Goal: Find specific fact: Find specific fact

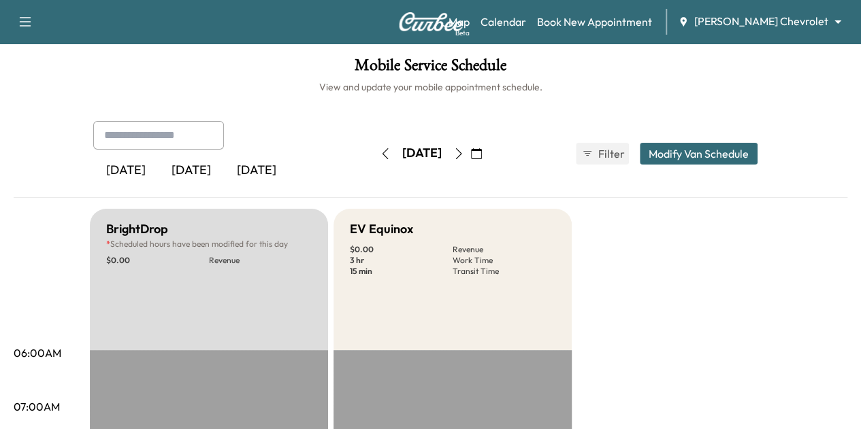
click at [789, 23] on body "Support Log Out Map Beta Calendar Book New Appointment [PERSON_NAME] Chevrolet …" at bounding box center [430, 214] width 861 height 429
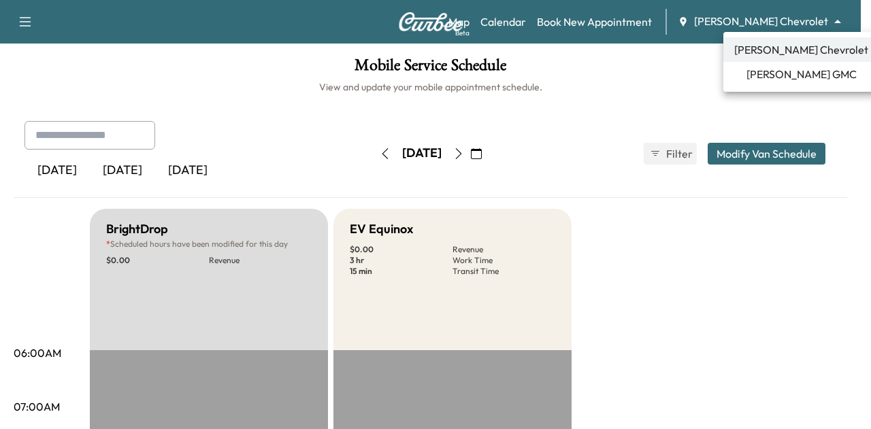
click at [776, 71] on span "[PERSON_NAME] GMC" at bounding box center [801, 74] width 110 height 16
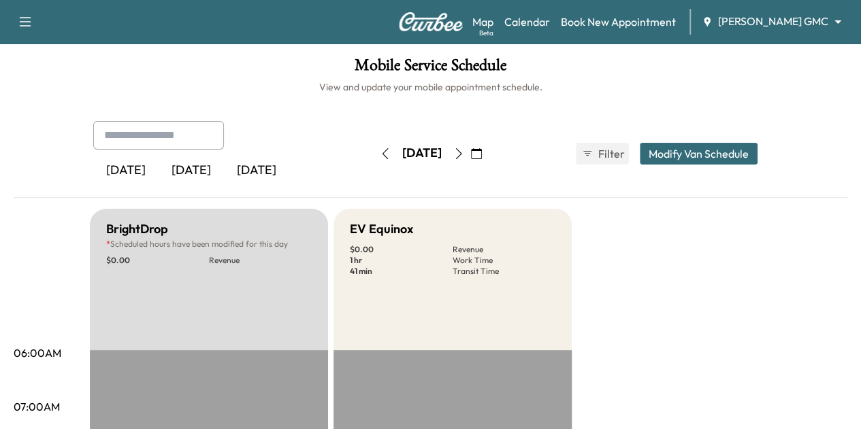
click at [781, 18] on body "Support Log Out Map Beta Calendar Book New Appointment [PERSON_NAME] GMC ******…" at bounding box center [430, 214] width 861 height 429
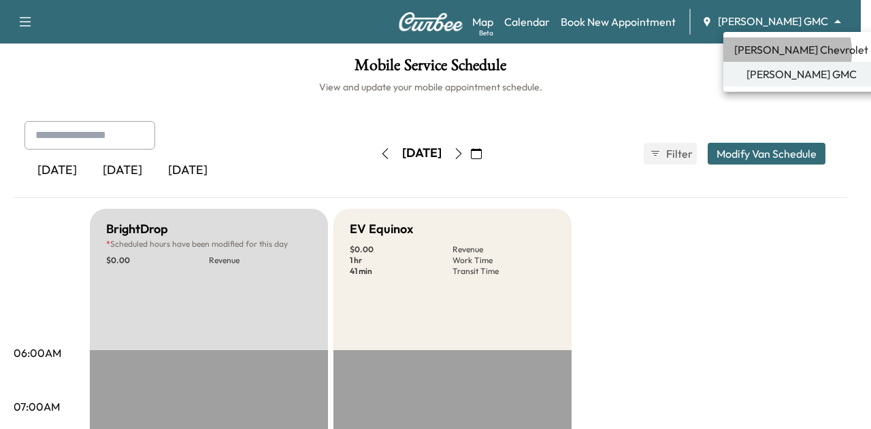
click at [772, 52] on span "[PERSON_NAME] Chevrolet" at bounding box center [801, 50] width 134 height 16
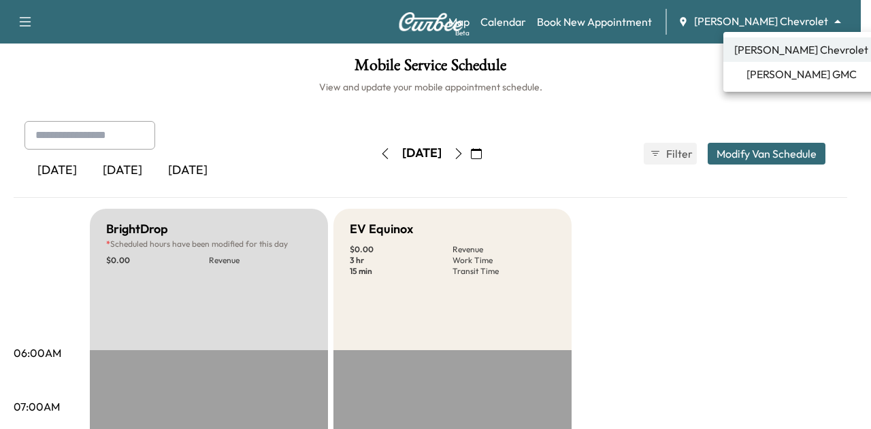
click at [763, 15] on body "Support Log Out Map Beta Calendar Book New Appointment [PERSON_NAME] Chevrolet …" at bounding box center [435, 214] width 871 height 429
click at [763, 70] on span "[PERSON_NAME] GMC" at bounding box center [801, 74] width 110 height 16
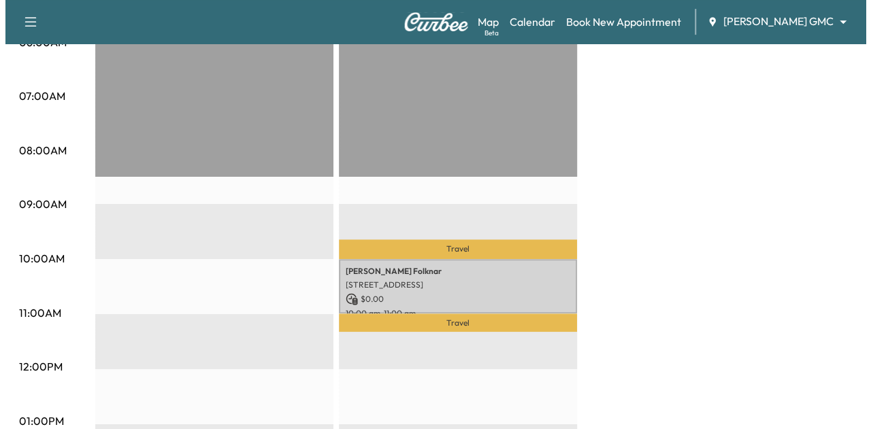
scroll to position [314, 0]
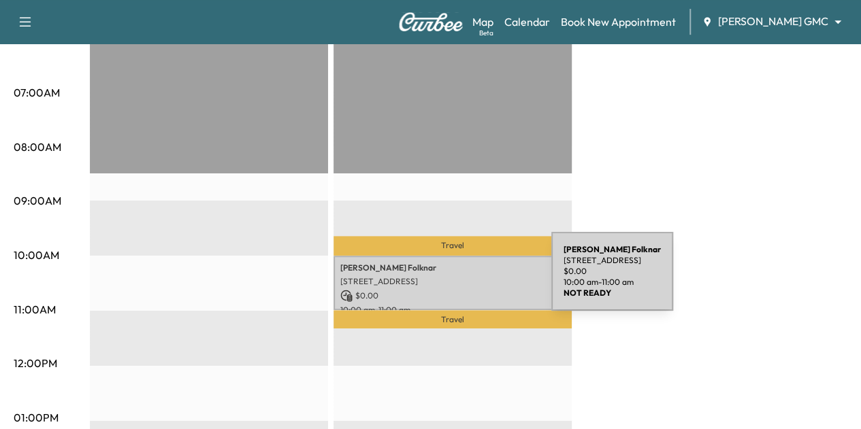
click at [449, 280] on p "[STREET_ADDRESS]" at bounding box center [452, 281] width 225 height 11
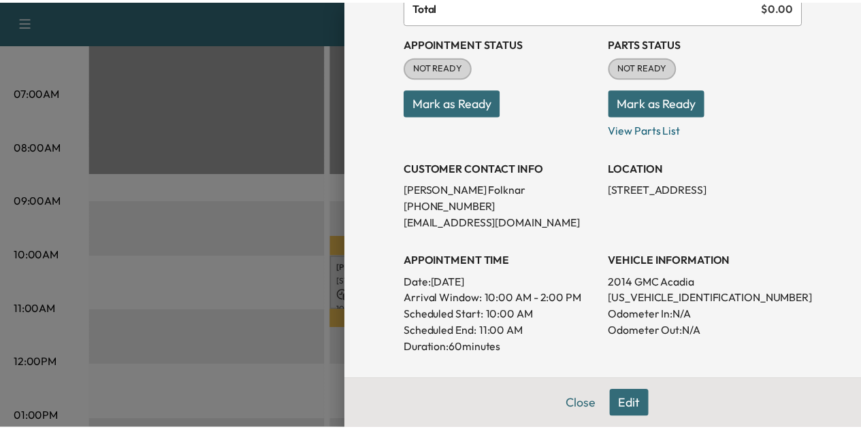
scroll to position [114, 0]
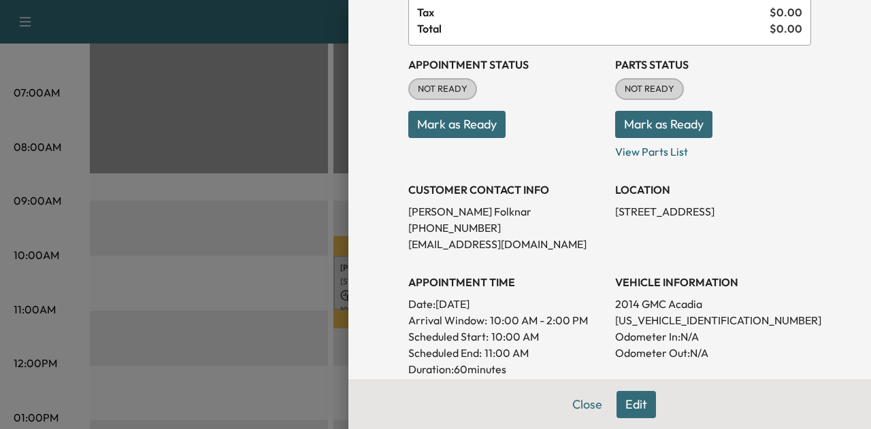
click at [309, 263] on div at bounding box center [435, 214] width 871 height 429
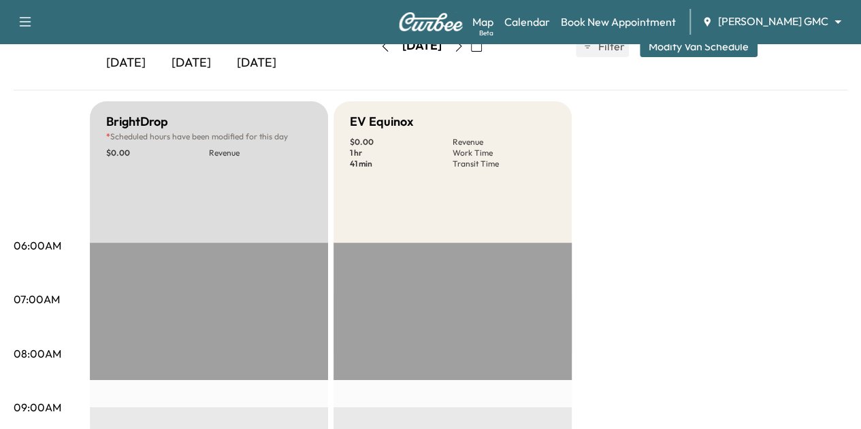
scroll to position [0, 0]
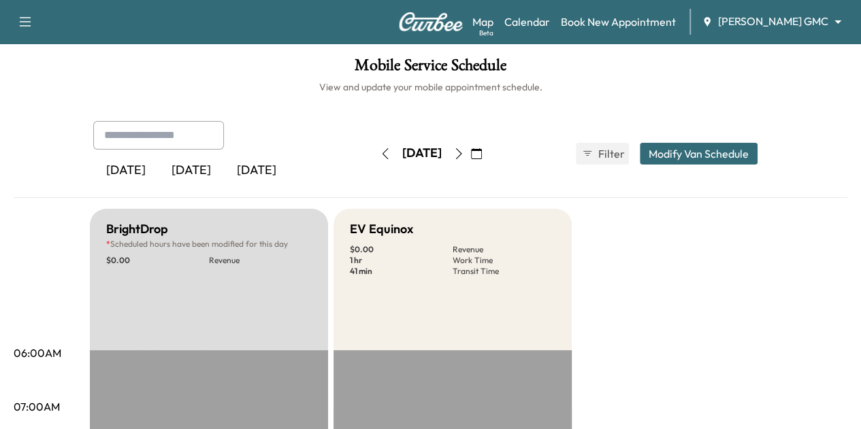
click at [765, 29] on div "[PERSON_NAME] GMC ******** ​" at bounding box center [776, 22] width 148 height 16
click at [770, 15] on body "Support Log Out Map Beta Calendar Book New Appointment [PERSON_NAME] GMC ******…" at bounding box center [430, 214] width 861 height 429
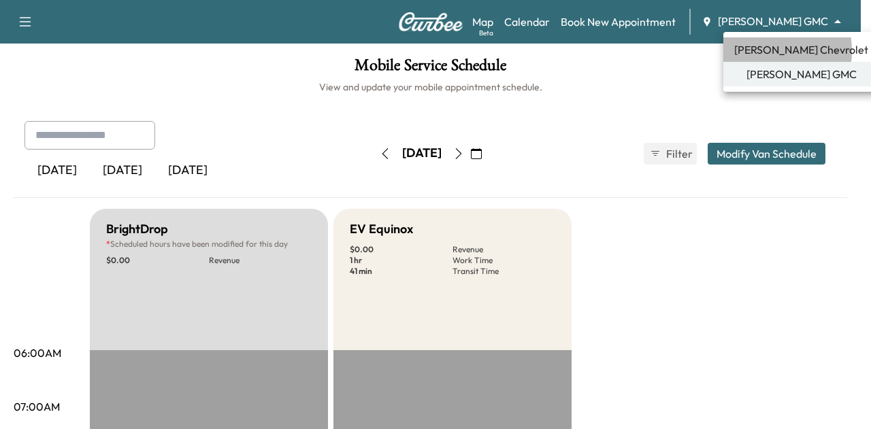
click at [761, 51] on span "[PERSON_NAME] Chevrolet" at bounding box center [801, 50] width 134 height 16
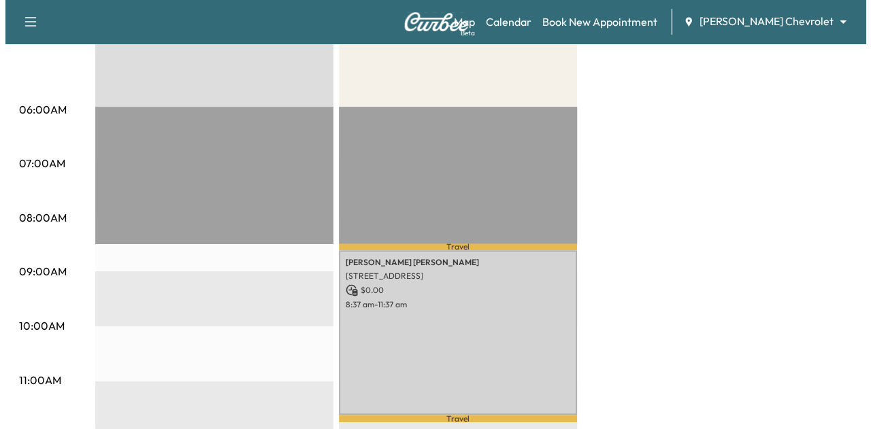
scroll to position [316, 0]
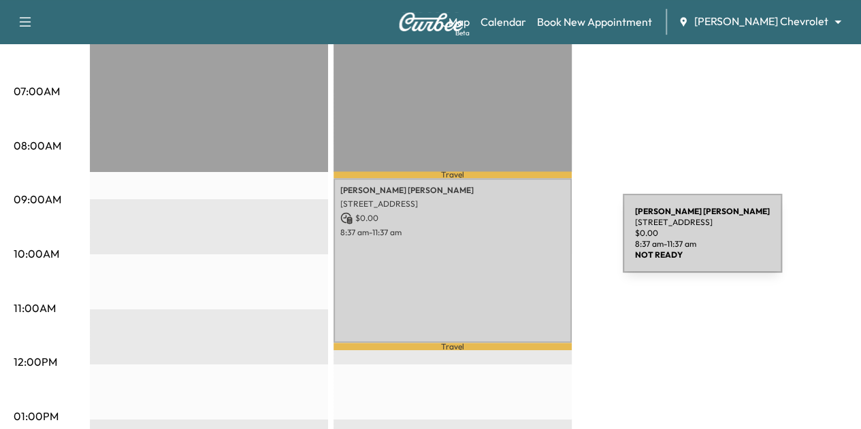
click at [521, 242] on div "[PERSON_NAME] [STREET_ADDRESS] $ 0.00 8:37 am - 11:37 am" at bounding box center [452, 260] width 238 height 165
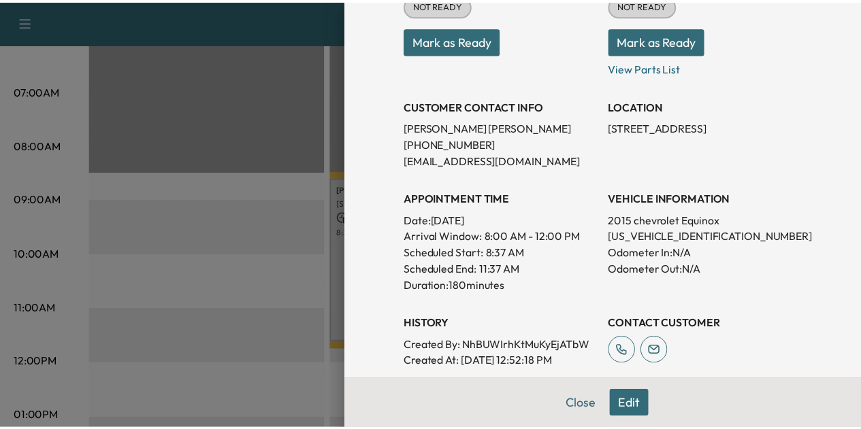
scroll to position [199, 0]
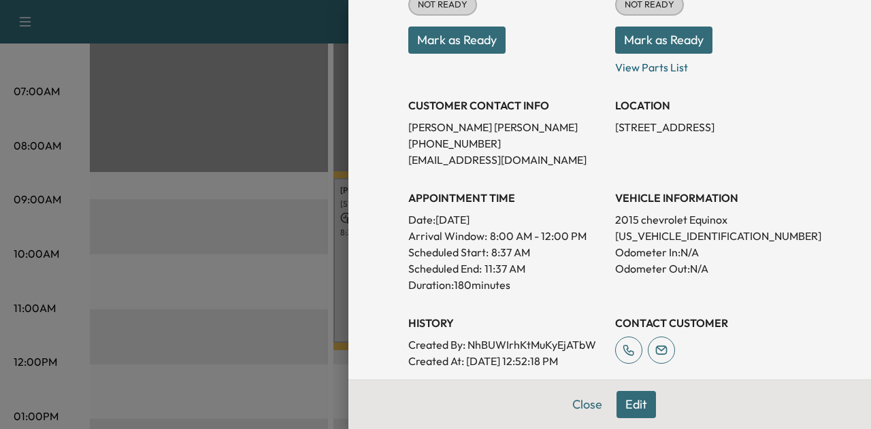
click at [655, 240] on p "[US_VEHICLE_IDENTIFICATION_NUMBER]" at bounding box center [713, 236] width 196 height 16
copy p "[US_VEHICLE_IDENTIFICATION_NUMBER]"
click at [573, 405] on button "Close" at bounding box center [587, 404] width 48 height 27
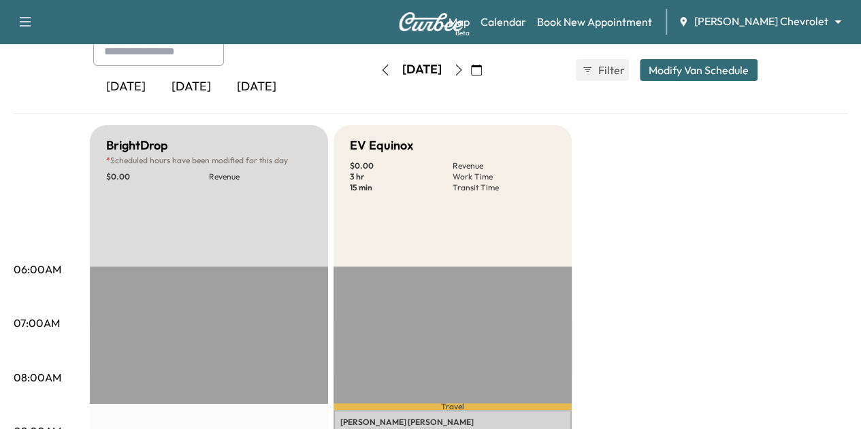
scroll to position [0, 0]
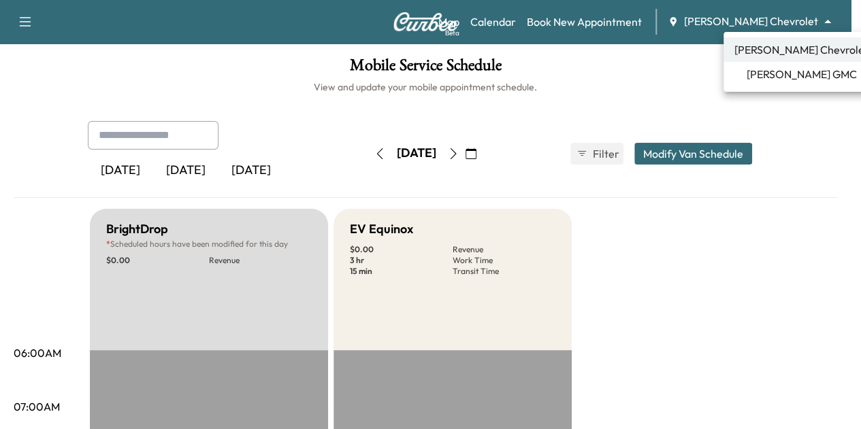
click at [834, 24] on body "Support Log Out Map Beta Calendar Book New Appointment [PERSON_NAME] Chevrolet …" at bounding box center [430, 214] width 861 height 429
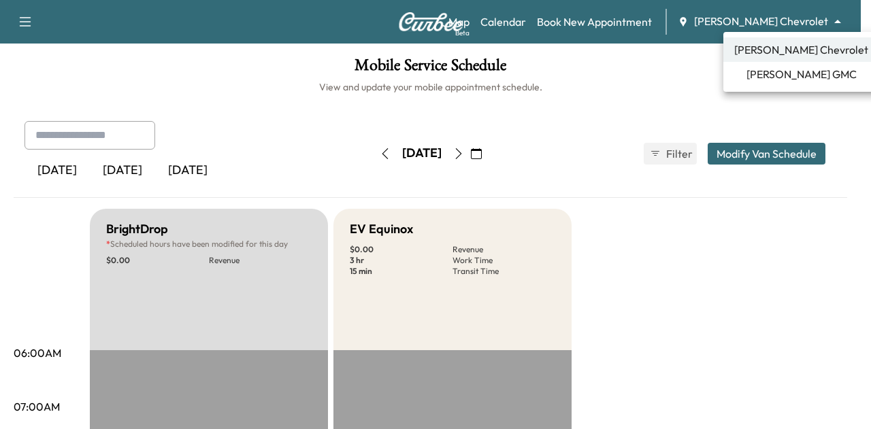
click at [791, 70] on span "[PERSON_NAME] GMC" at bounding box center [801, 74] width 110 height 16
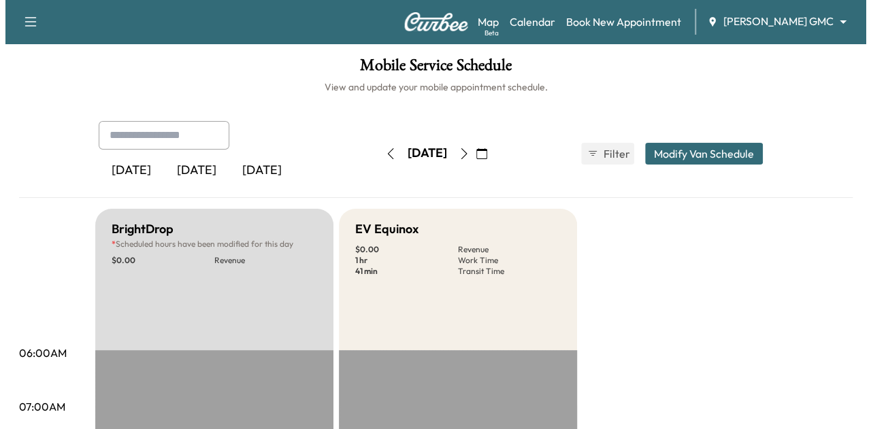
scroll to position [263, 0]
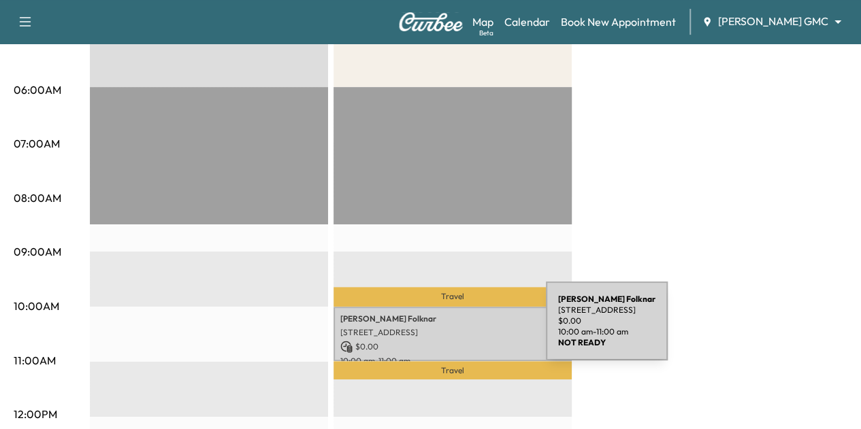
click at [444, 329] on p "[STREET_ADDRESS]" at bounding box center [452, 332] width 225 height 11
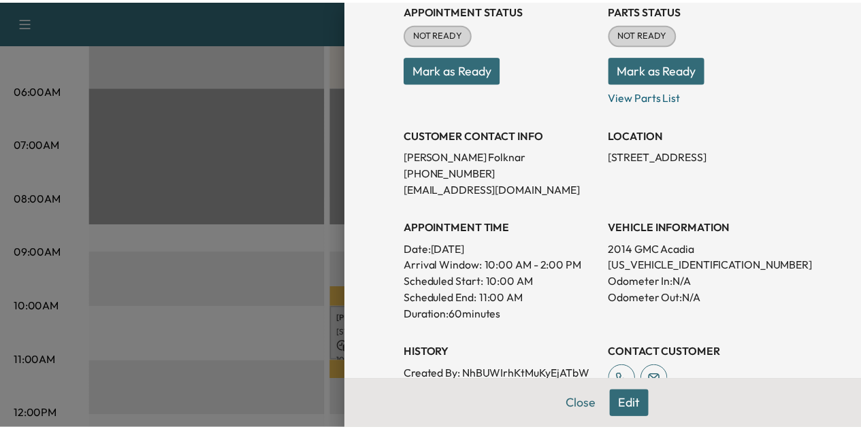
scroll to position [170, 0]
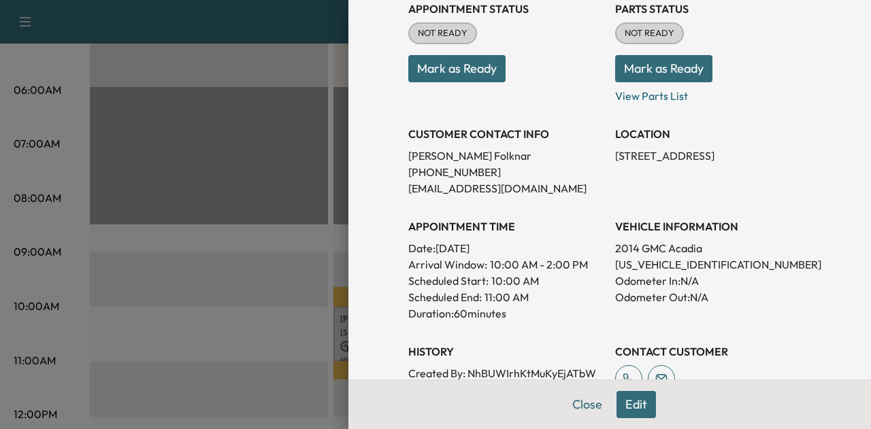
click at [650, 264] on p "[US_VEHICLE_IDENTIFICATION_NUMBER]" at bounding box center [713, 265] width 196 height 16
copy p "[US_VEHICLE_IDENTIFICATION_NUMBER]"
click at [463, 168] on p "[PHONE_NUMBER]" at bounding box center [506, 172] width 196 height 16
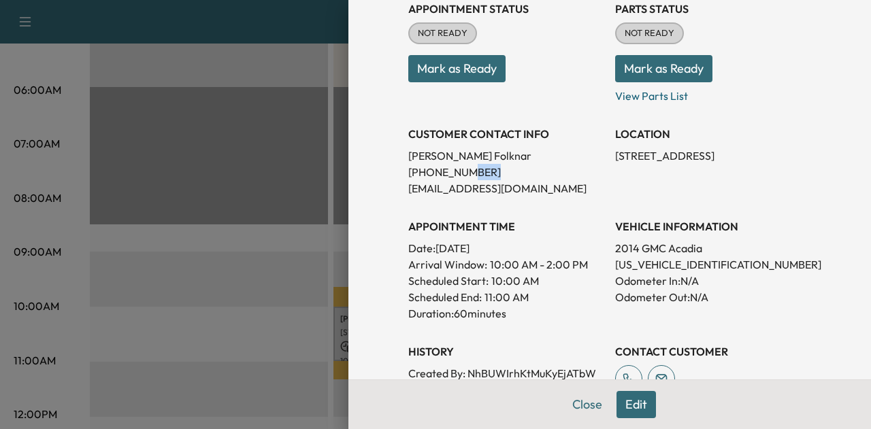
click at [463, 168] on p "[PHONE_NUMBER]" at bounding box center [506, 172] width 196 height 16
copy p "[PHONE_NUMBER]"
click at [572, 405] on button "Close" at bounding box center [587, 404] width 48 height 27
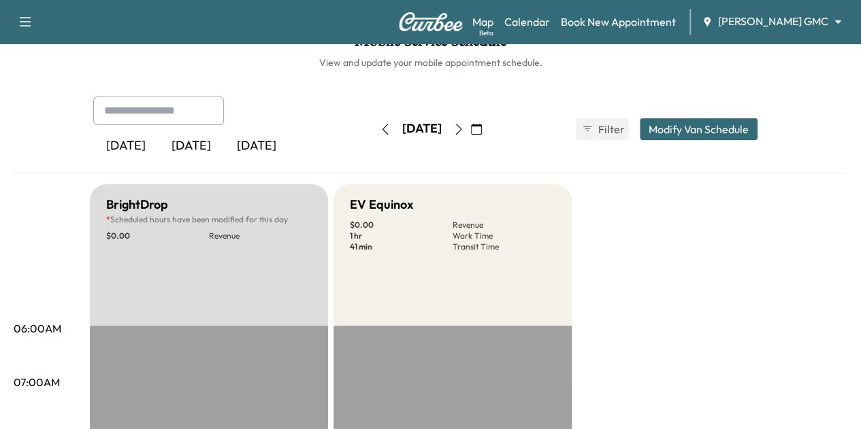
scroll to position [0, 0]
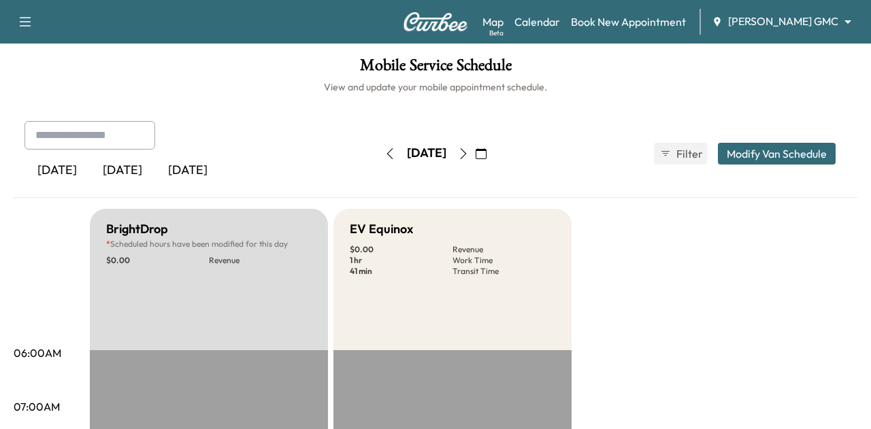
click at [740, 16] on body "Support Log Out Map Beta Calendar Book New Appointment [PERSON_NAME] GMC ******…" at bounding box center [435, 214] width 871 height 429
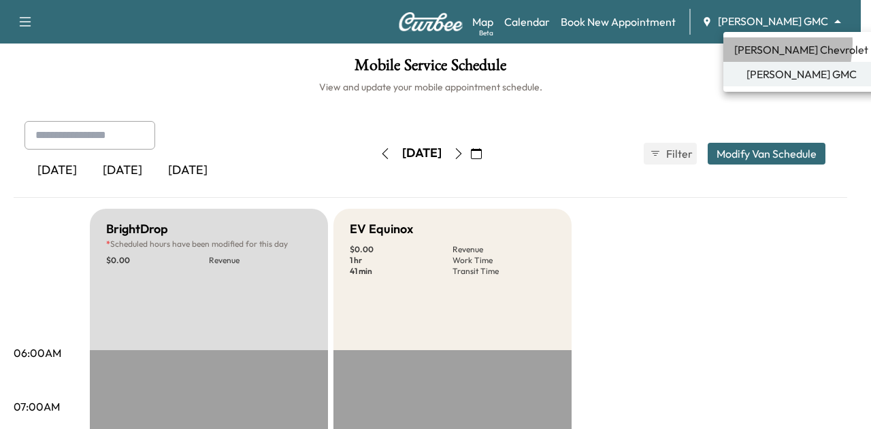
click at [747, 43] on span "[PERSON_NAME] Chevrolet" at bounding box center [801, 50] width 134 height 16
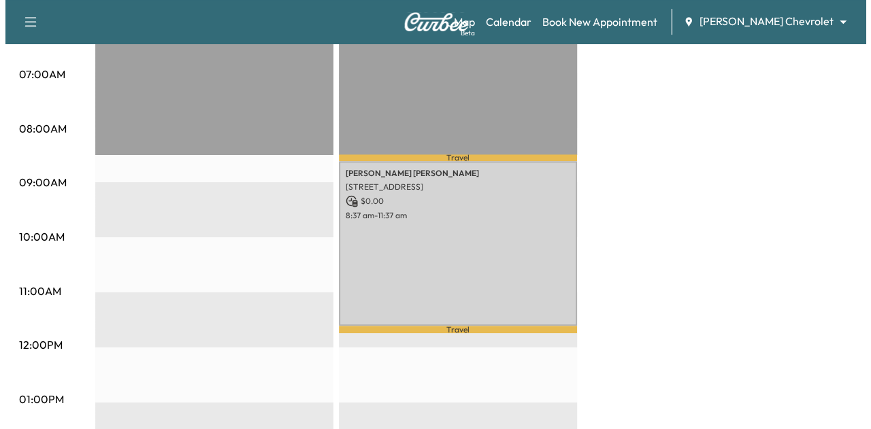
scroll to position [330, 0]
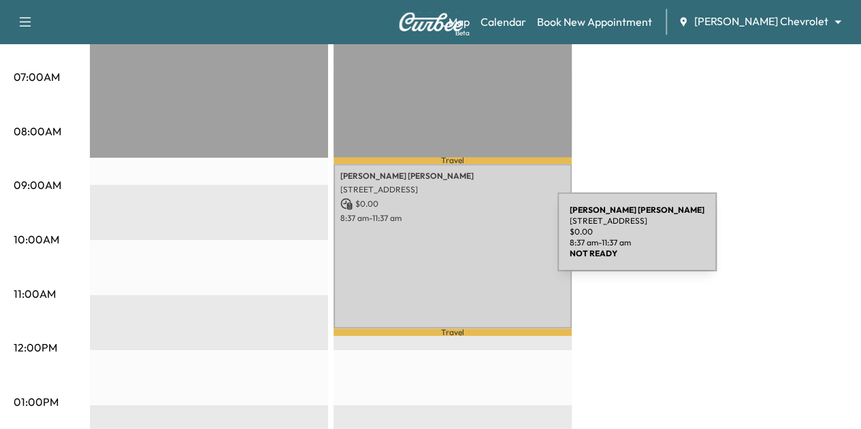
click at [455, 240] on div "[PERSON_NAME] [STREET_ADDRESS] $ 0.00 8:37 am - 11:37 am" at bounding box center [452, 246] width 238 height 165
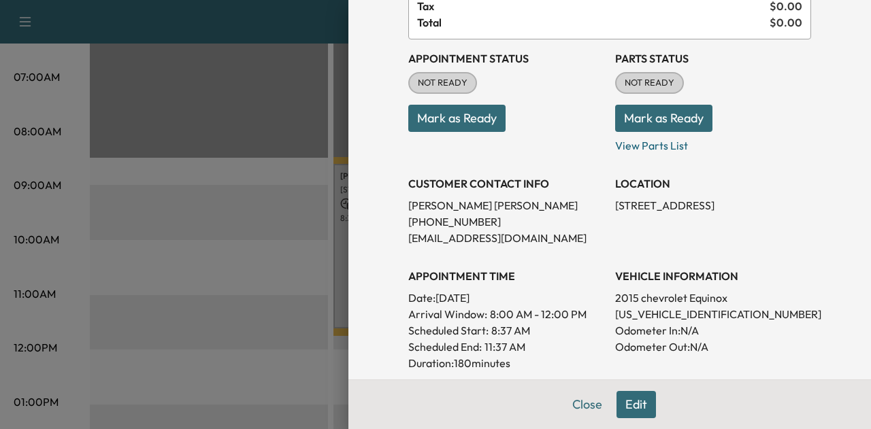
scroll to position [121, 0]
click at [643, 312] on p "[US_VEHICLE_IDENTIFICATION_NUMBER]" at bounding box center [713, 314] width 196 height 16
click at [643, 311] on p "[US_VEHICLE_IDENTIFICATION_NUMBER]" at bounding box center [713, 314] width 196 height 16
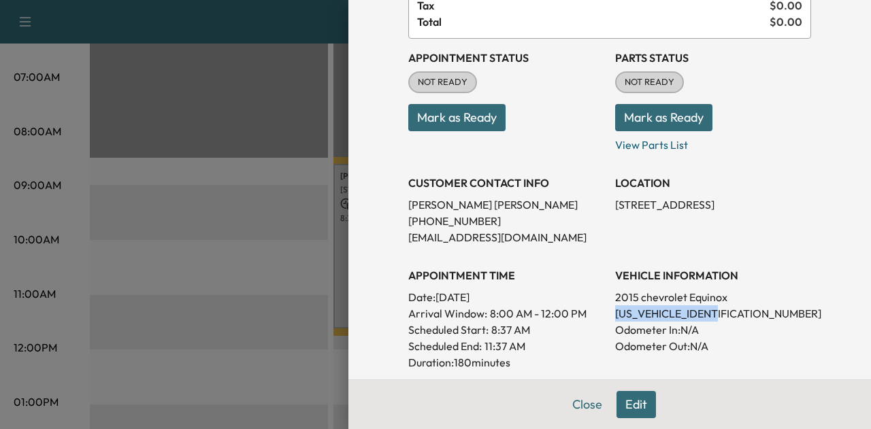
click at [643, 311] on p "[US_VEHICLE_IDENTIFICATION_NUMBER]" at bounding box center [713, 314] width 196 height 16
copy p "[US_VEHICLE_IDENTIFICATION_NUMBER]"
click at [436, 224] on p "[PHONE_NUMBER]" at bounding box center [506, 221] width 196 height 16
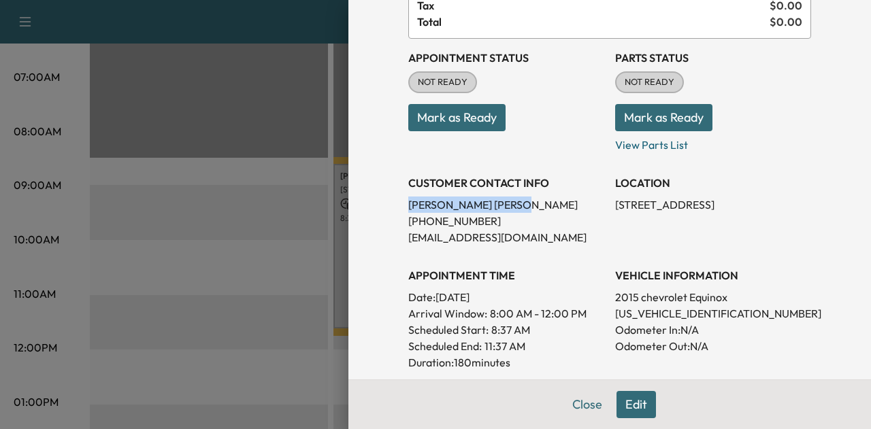
drag, startPoint x: 393, startPoint y: 205, endPoint x: 484, endPoint y: 197, distance: 92.3
click at [484, 197] on div "Appointment Details Services RECALL - PERFORM RECALL. VERIFIED OPEN RECALL: $ 0…" at bounding box center [609, 262] width 435 height 767
copy p "[PERSON_NAME]"
click at [638, 314] on p "[US_VEHICLE_IDENTIFICATION_NUMBER]" at bounding box center [713, 314] width 196 height 16
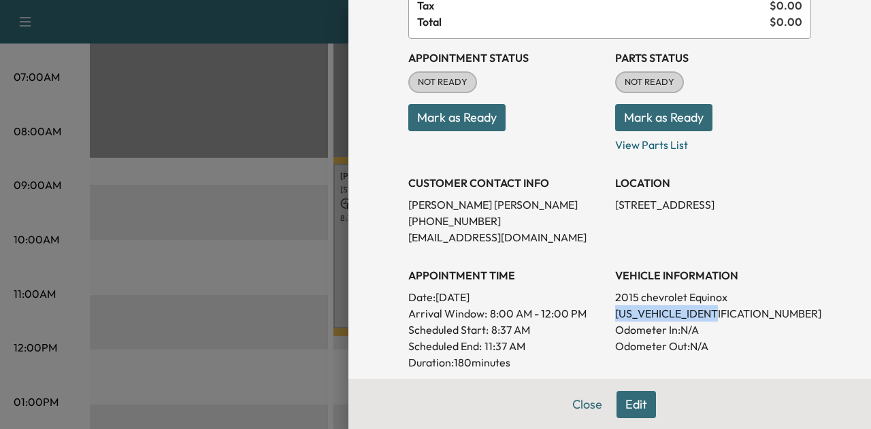
click at [638, 314] on p "[US_VEHICLE_IDENTIFICATION_NUMBER]" at bounding box center [713, 314] width 196 height 16
copy p "[US_VEHICLE_IDENTIFICATION_NUMBER]"
